Goal: Find specific page/section: Find specific page/section

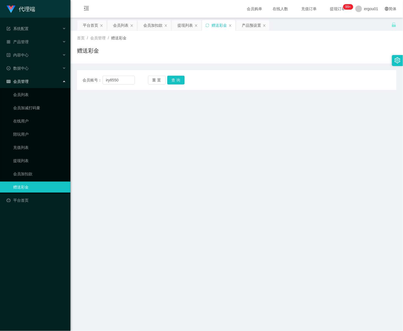
drag, startPoint x: 256, startPoint y: 28, endPoint x: 250, endPoint y: 35, distance: 8.6
click at [256, 28] on div "产品预设置" at bounding box center [251, 25] width 19 height 10
